Goal: Share content: Share content

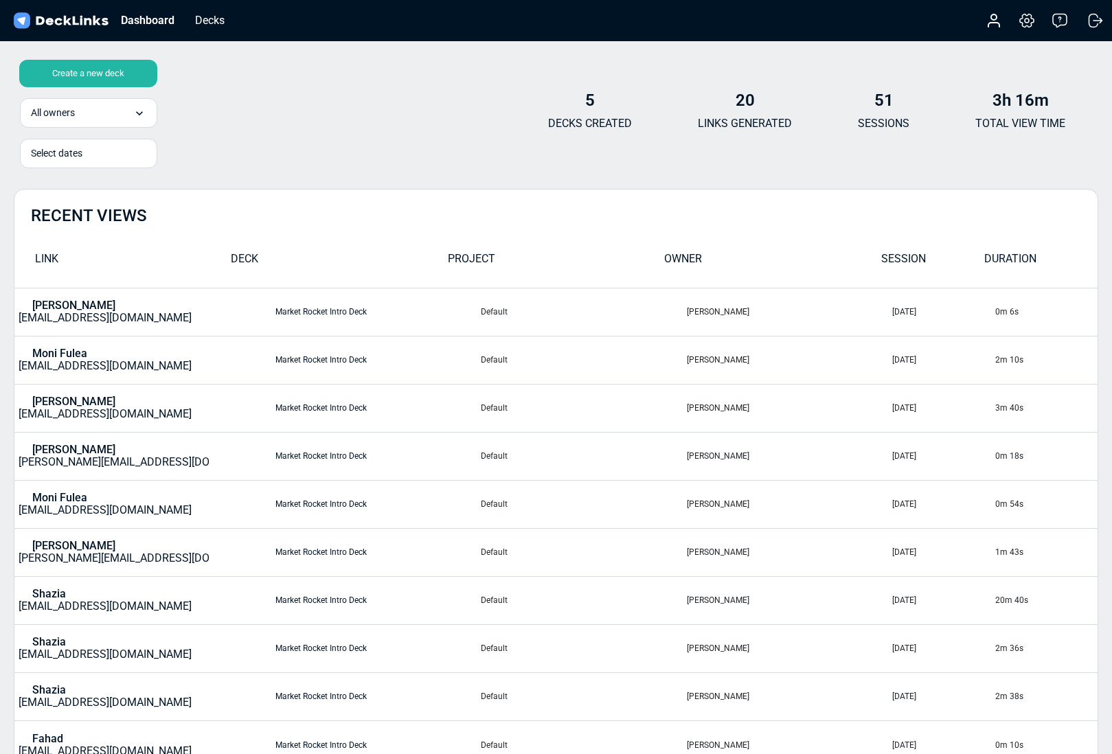
click at [86, 74] on div "Create a new deck" at bounding box center [88, 73] width 138 height 27
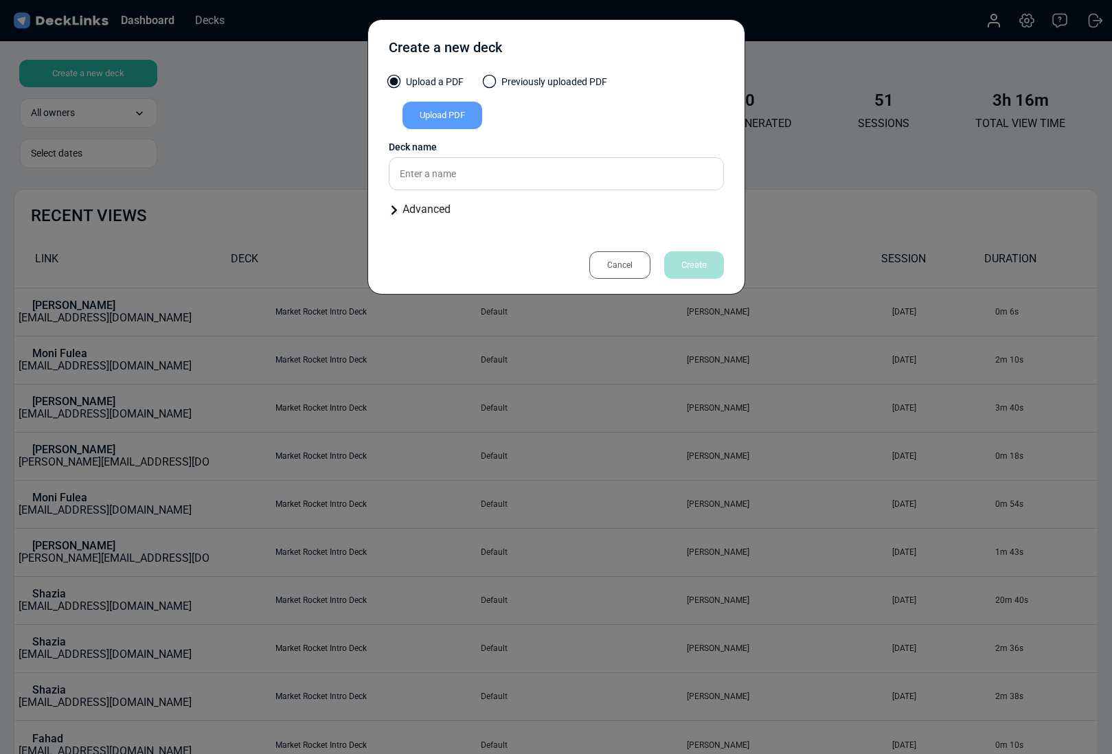
click at [614, 262] on div "Cancel" at bounding box center [620, 264] width 61 height 27
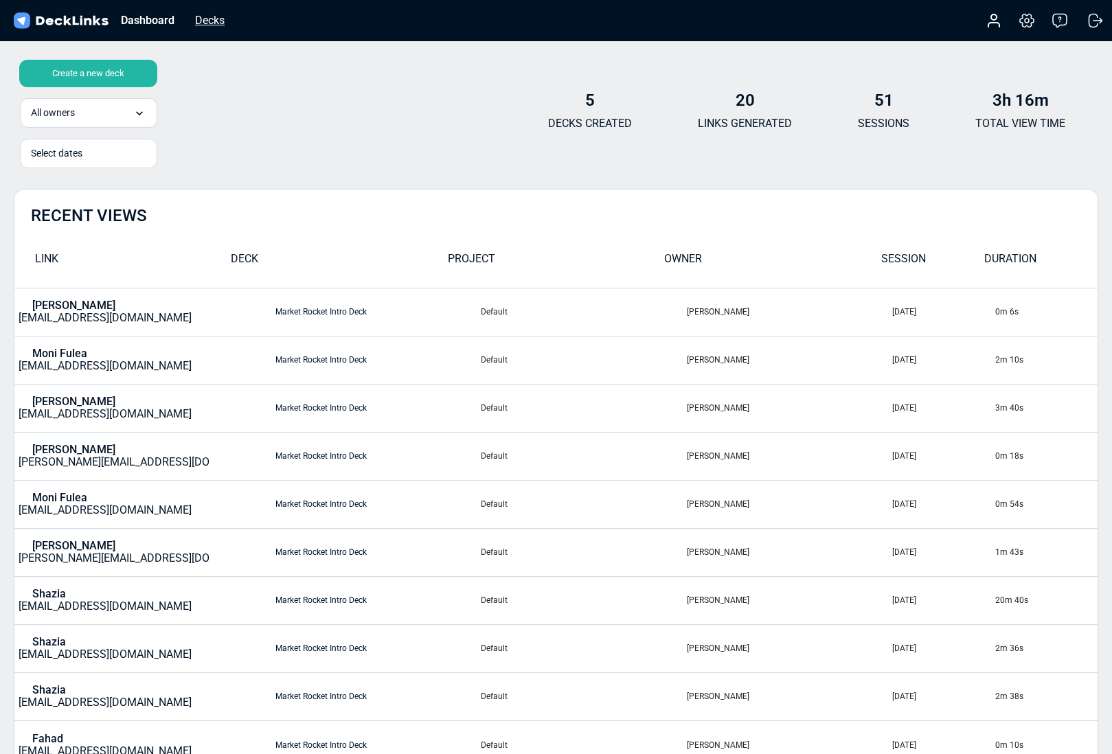
click at [204, 17] on div "Decks" at bounding box center [209, 20] width 43 height 17
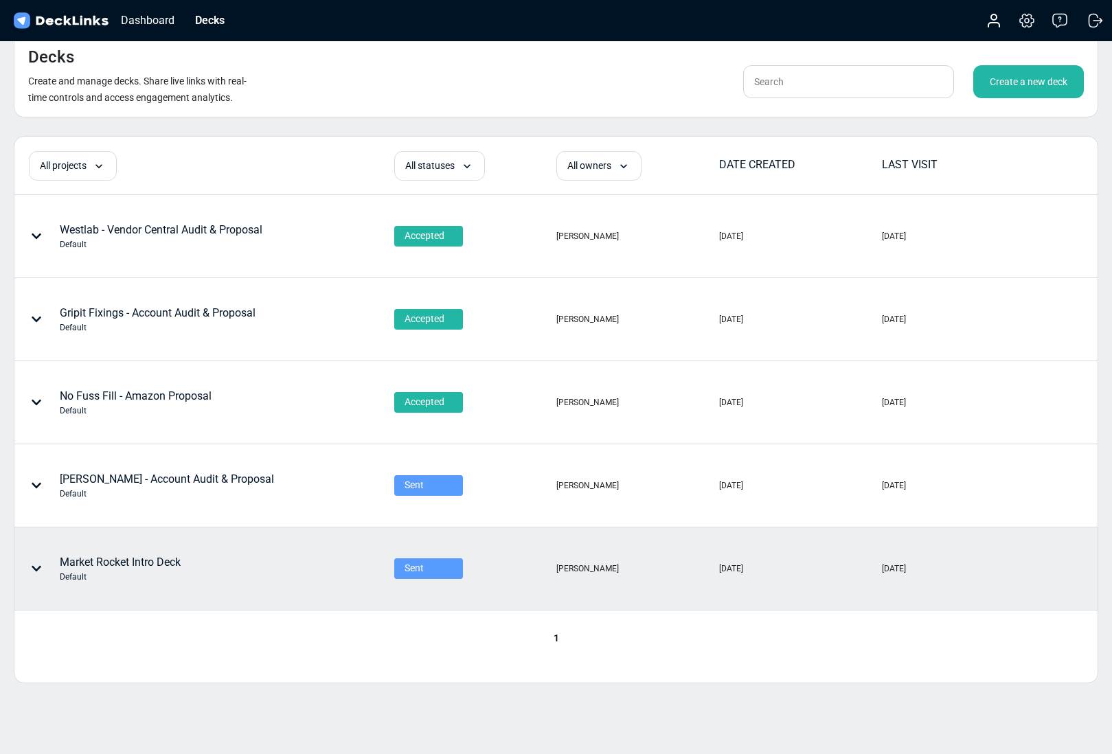
click at [36, 563] on icon at bounding box center [36, 568] width 11 height 11
drag, startPoint x: 303, startPoint y: 621, endPoint x: 161, endPoint y: 594, distance: 144.9
click at [303, 621] on div at bounding box center [556, 377] width 1112 height 754
click at [123, 563] on div "Market Rocket Intro Deck Default" at bounding box center [120, 568] width 121 height 29
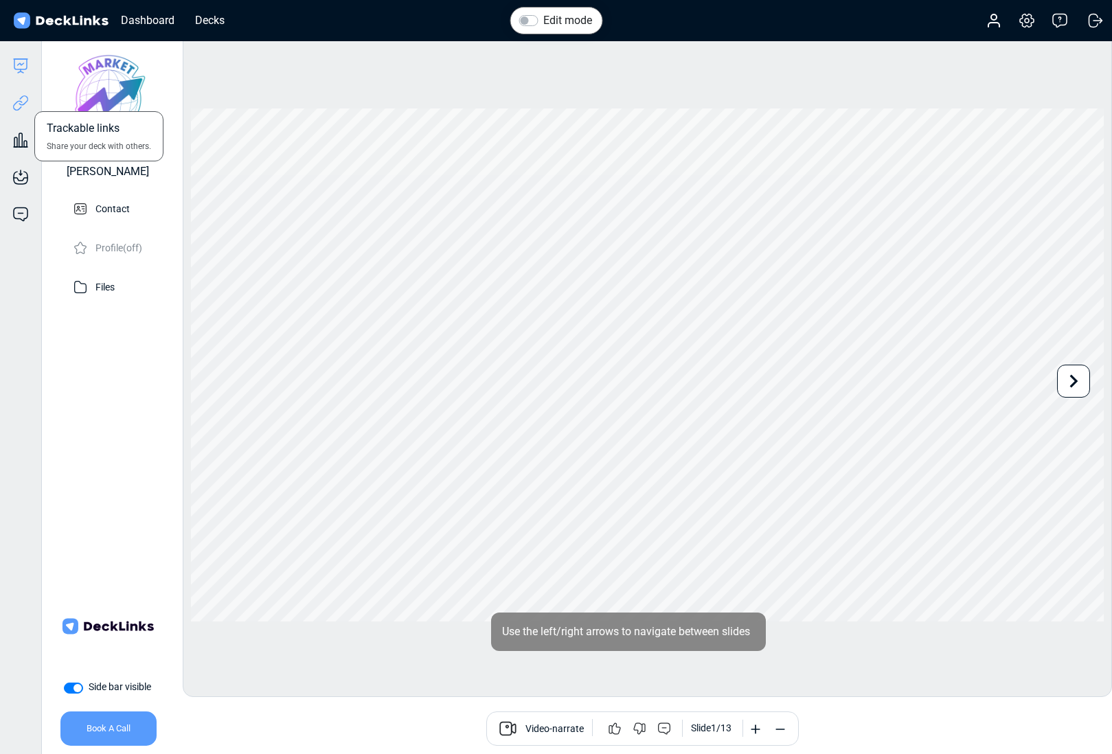
click at [22, 104] on icon at bounding box center [24, 101] width 10 height 10
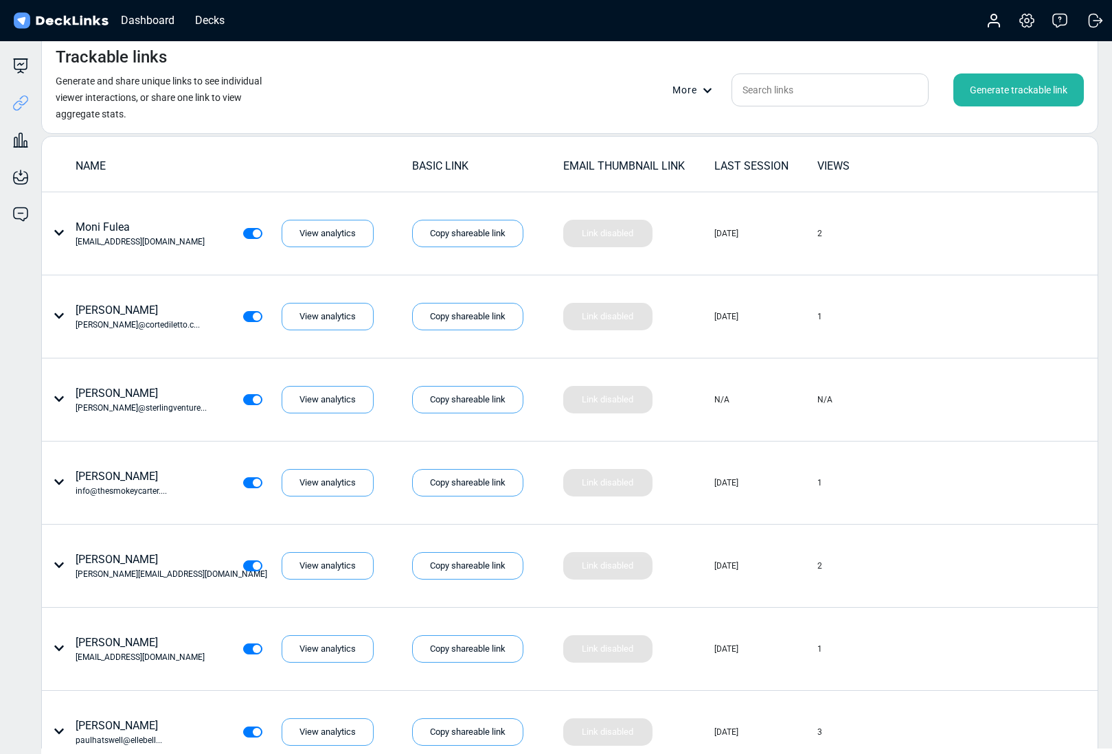
click at [1007, 102] on div "Generate trackable link" at bounding box center [1019, 90] width 131 height 33
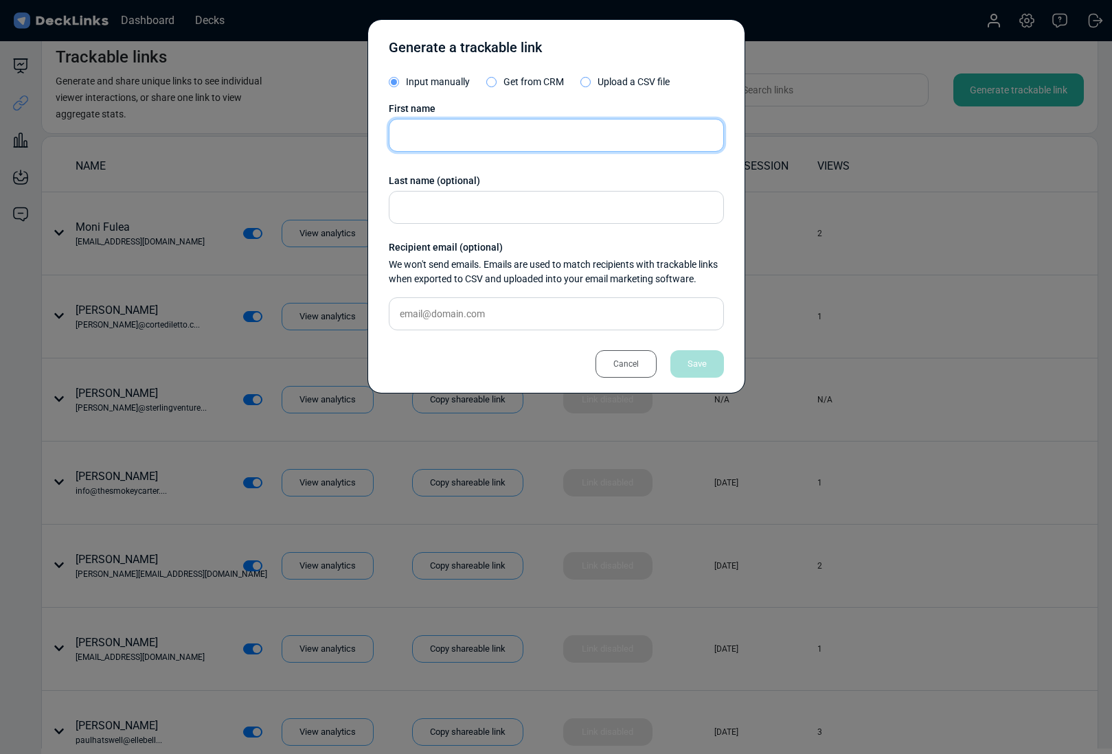
click at [428, 145] on input "text" at bounding box center [556, 135] width 335 height 33
type input "[PERSON_NAME]"
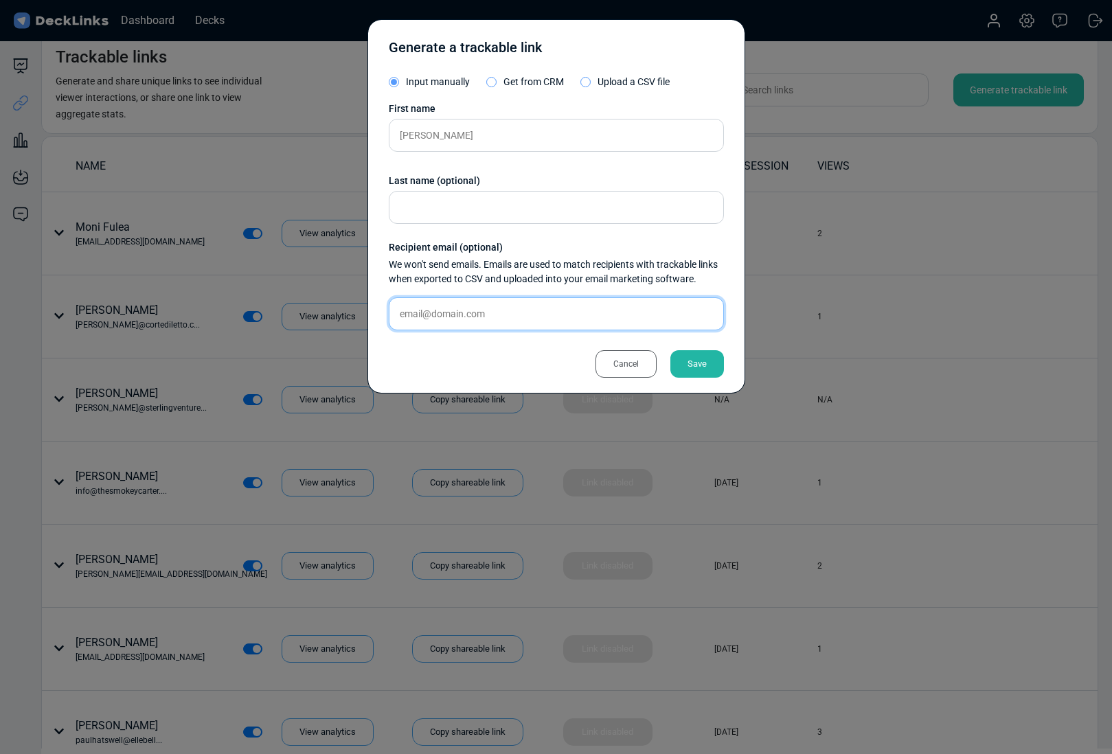
click at [456, 316] on input "text" at bounding box center [556, 314] width 335 height 33
paste input "[EMAIL_ADDRESS][DOMAIN_NAME]"
type input "[EMAIL_ADDRESS][DOMAIN_NAME]"
click at [710, 364] on div "Save" at bounding box center [698, 363] width 54 height 27
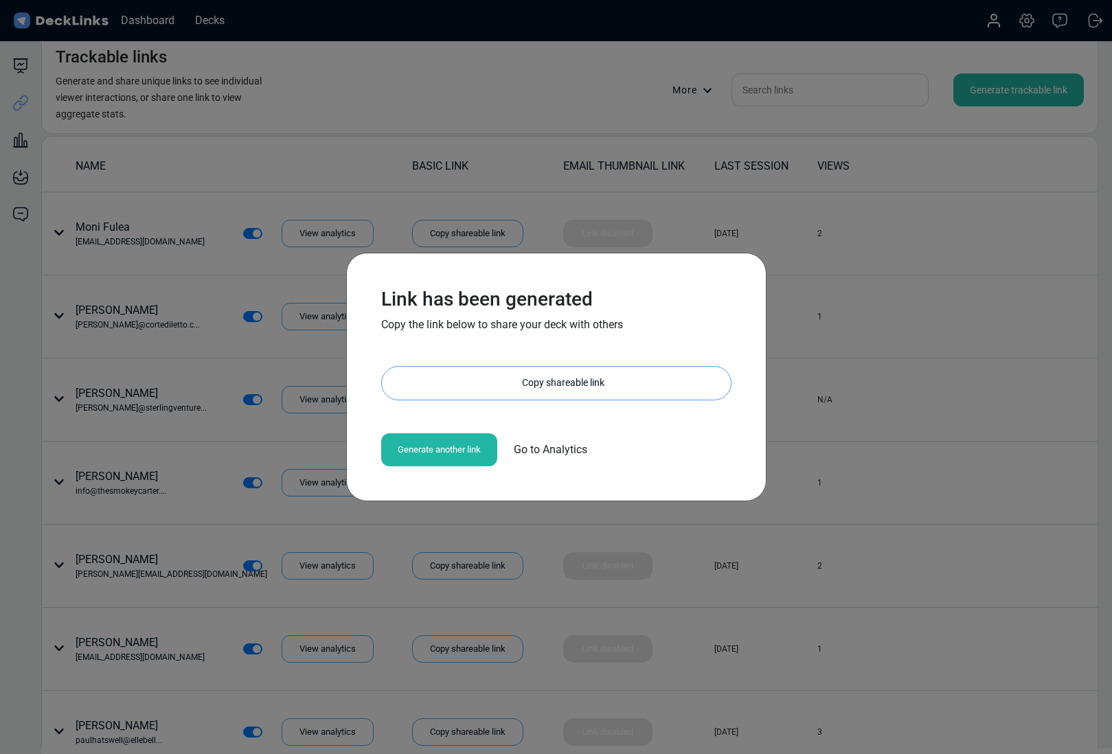
click at [521, 385] on div "Copy shareable link" at bounding box center [563, 383] width 335 height 33
